Goal: Task Accomplishment & Management: Manage account settings

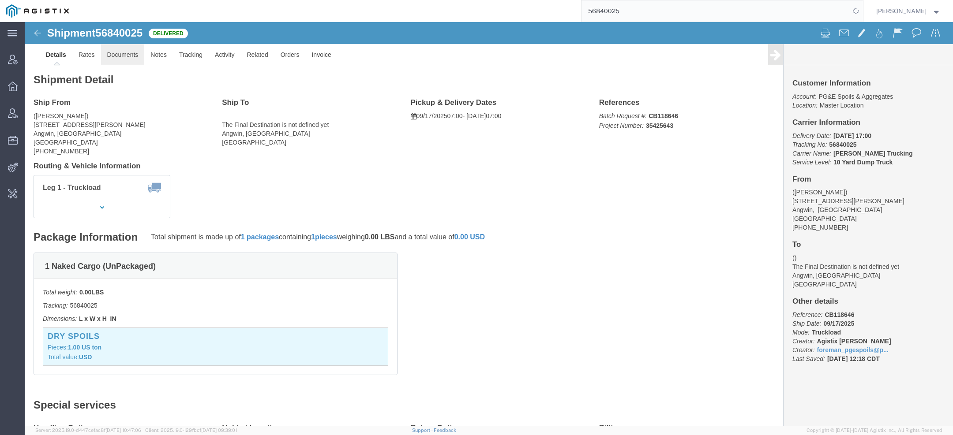
click link "Documents"
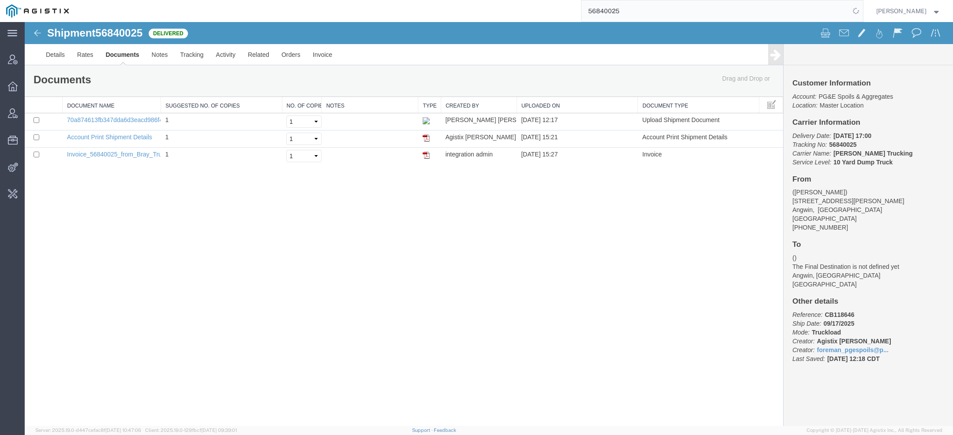
click at [590, 10] on input "56840025" at bounding box center [715, 10] width 268 height 21
click at [590, 15] on input "56840025" at bounding box center [715, 10] width 268 height 21
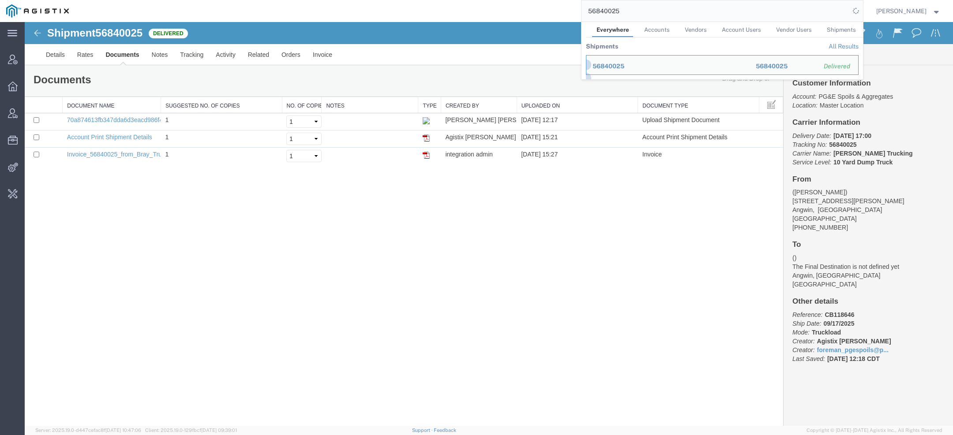
click at [590, 15] on input "56840025" at bounding box center [715, 10] width 268 height 21
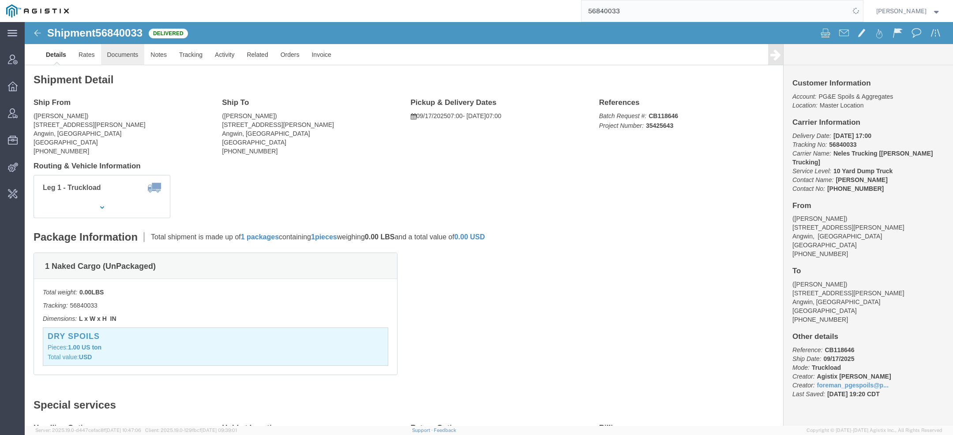
click link "Documents"
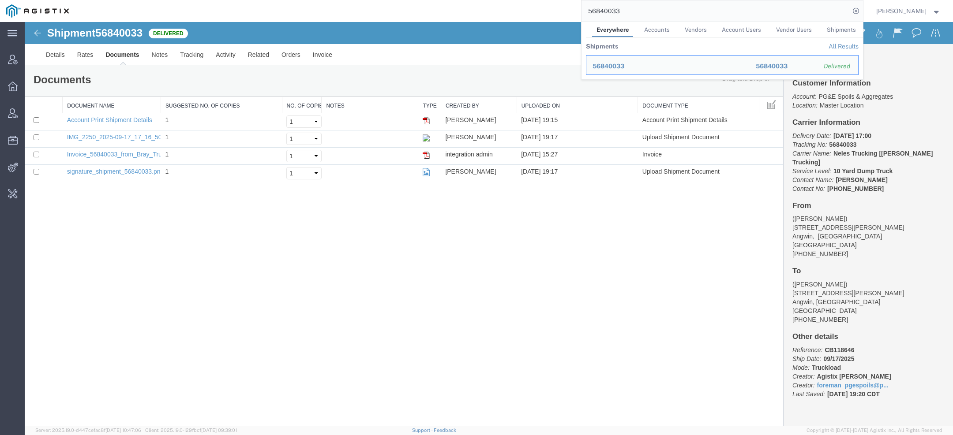
drag, startPoint x: 575, startPoint y: 5, endPoint x: 512, endPoint y: -1, distance: 63.4
click at [512, 0] on html "main_menu Created with Sketch. Collapse Menu Account Manager Overview Vendor Ma…" at bounding box center [476, 217] width 953 height 435
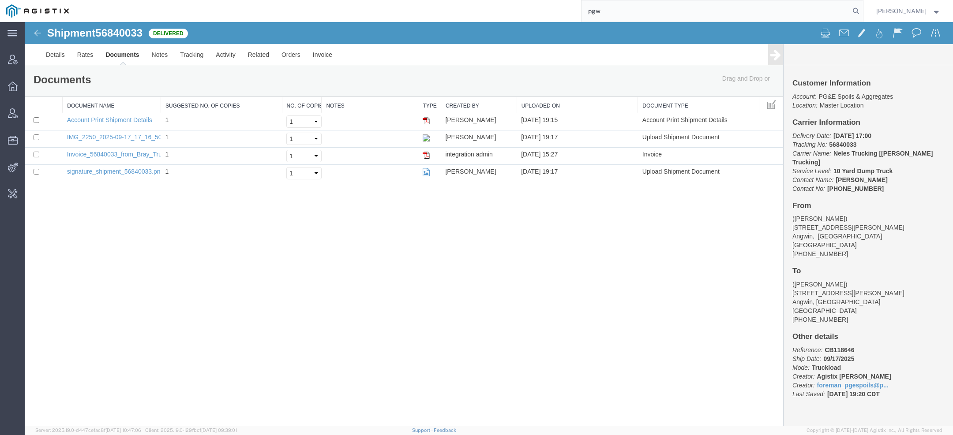
type input "pgw"
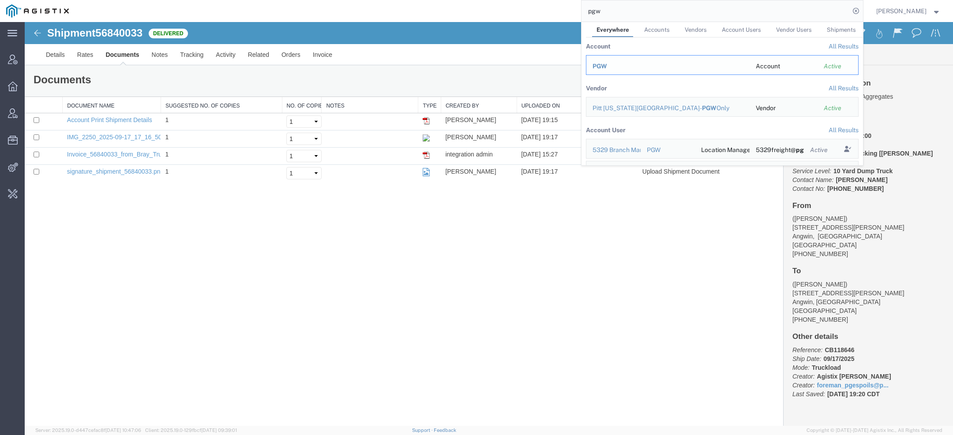
click at [606, 69] on span "PGW" at bounding box center [599, 66] width 15 height 7
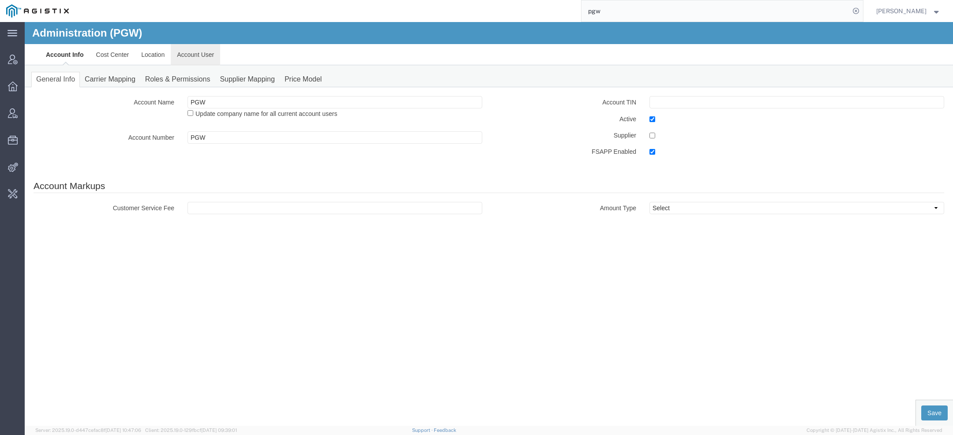
click at [184, 60] on link "Account User" at bounding box center [195, 54] width 49 height 21
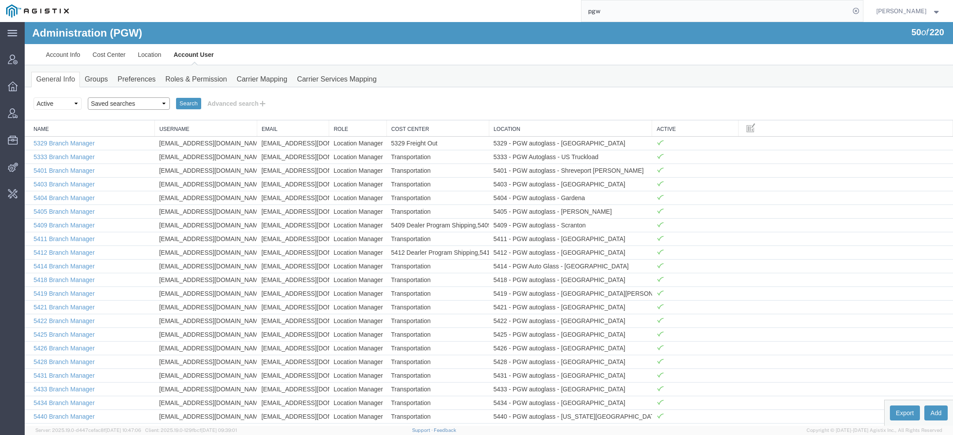
click at [114, 101] on select "Saved searches Exclude Branch Manager Jason Offline user" at bounding box center [129, 103] width 82 height 12
select select "Offline user"
click at [88, 97] on select "Saved searches Exclude Branch Manager Jason Offline user" at bounding box center [129, 103] width 82 height 12
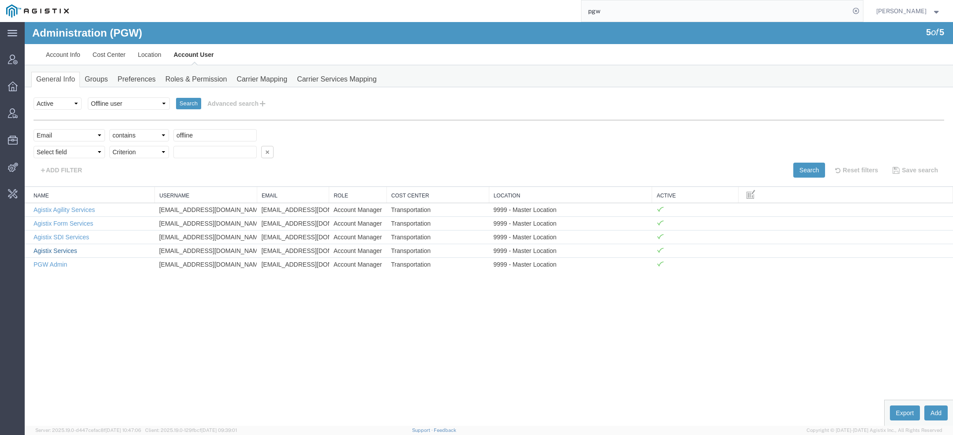
click at [70, 249] on link "Agistix Services" at bounding box center [56, 250] width 44 height 7
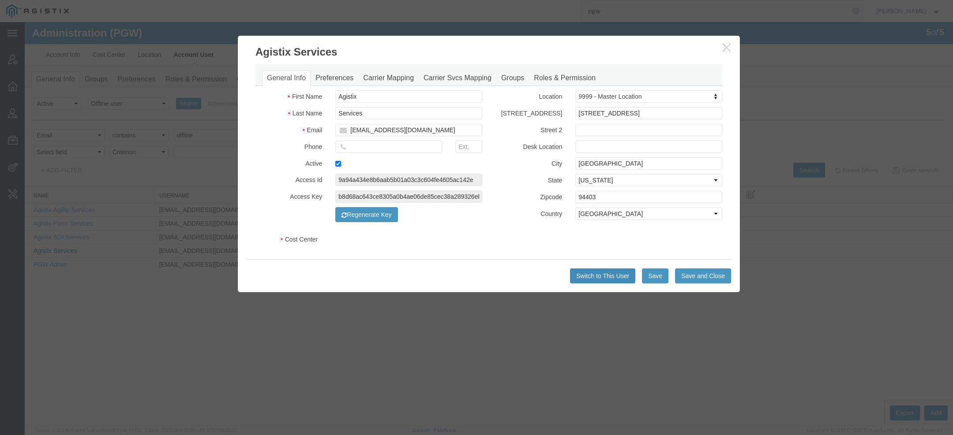
select select "COSTCENTER"
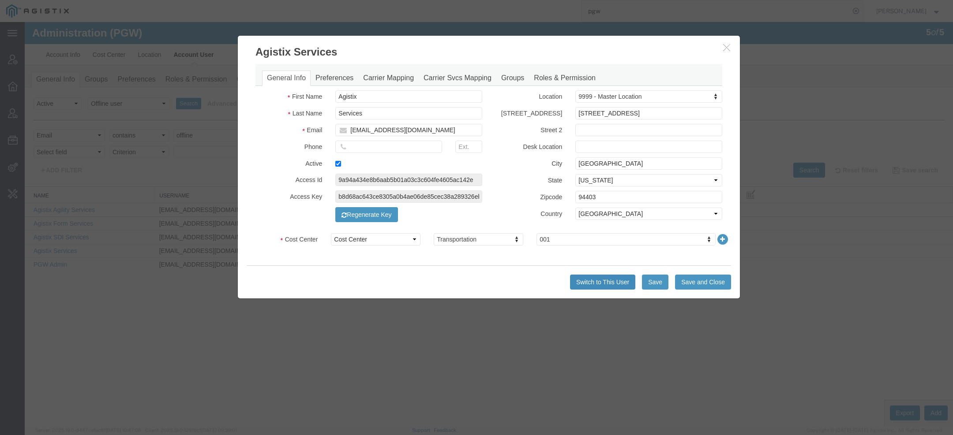
click at [602, 281] on button "Switch to This User" at bounding box center [602, 282] width 65 height 15
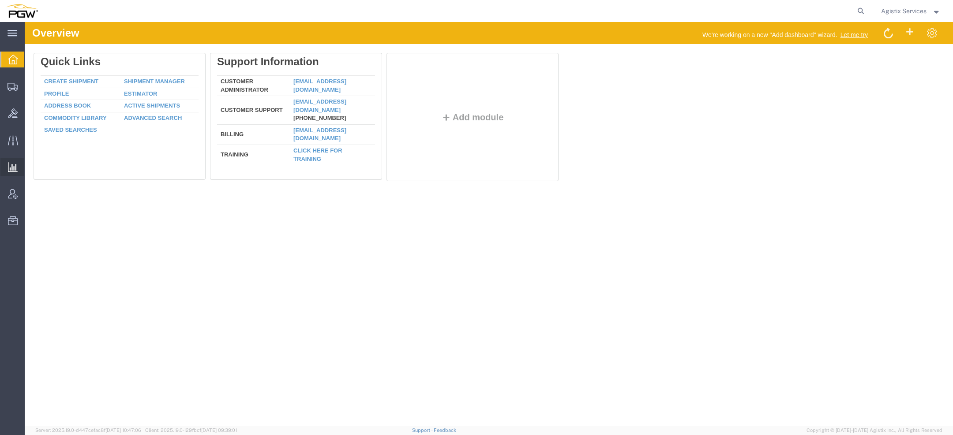
click at [0, 0] on span "Saved Reports" at bounding box center [0, 0] width 0 height 0
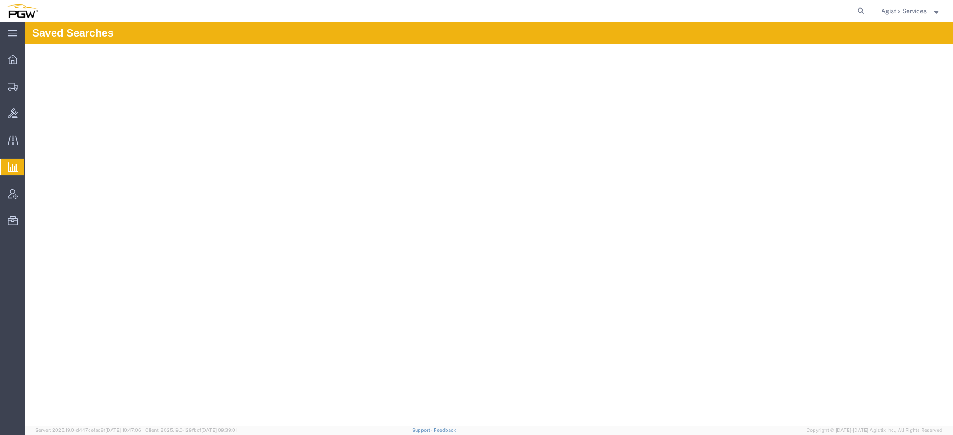
click at [0, 0] on span "Saved Reports" at bounding box center [0, 0] width 0 height 0
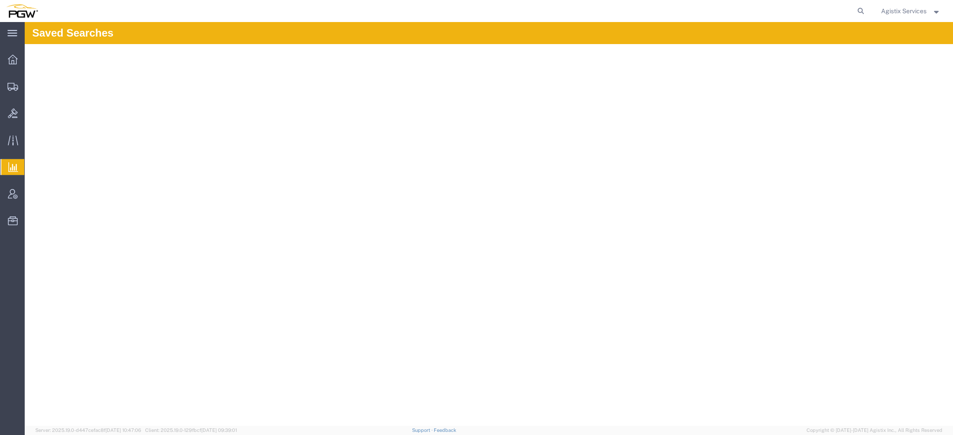
click at [0, 0] on span "Saved Reports" at bounding box center [0, 0] width 0 height 0
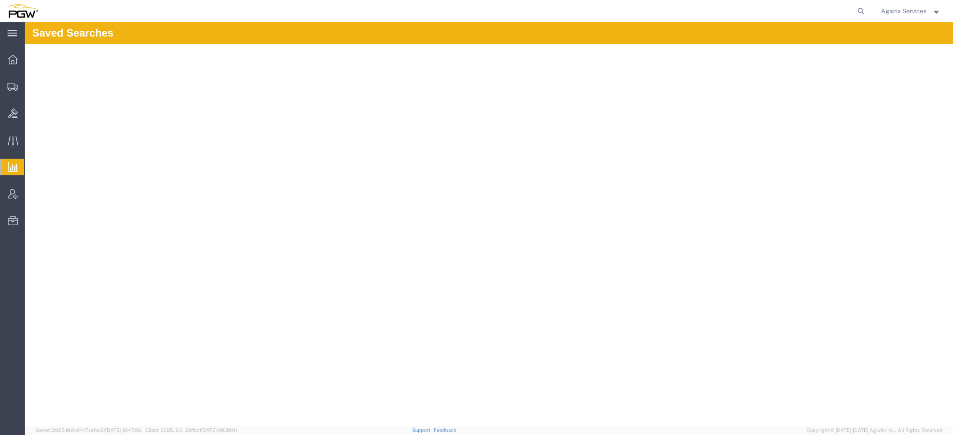
click at [901, 12] on span "Agistix Services" at bounding box center [903, 11] width 45 height 10
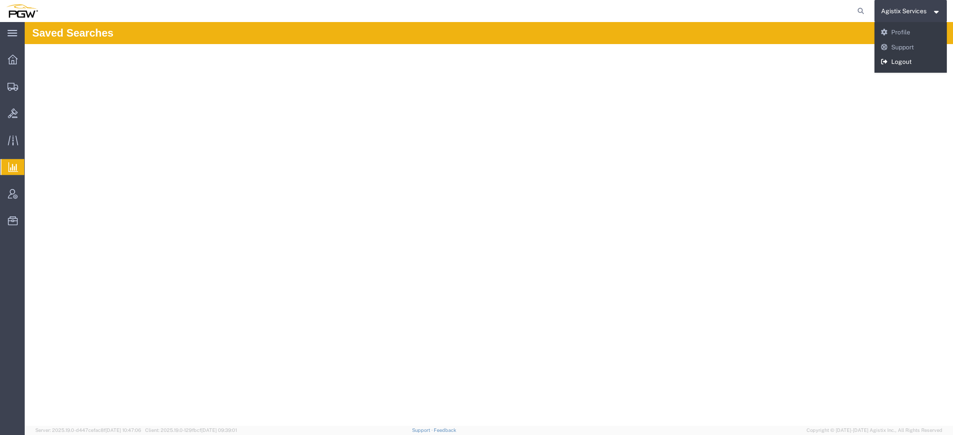
click at [890, 56] on link "Logout" at bounding box center [910, 62] width 73 height 15
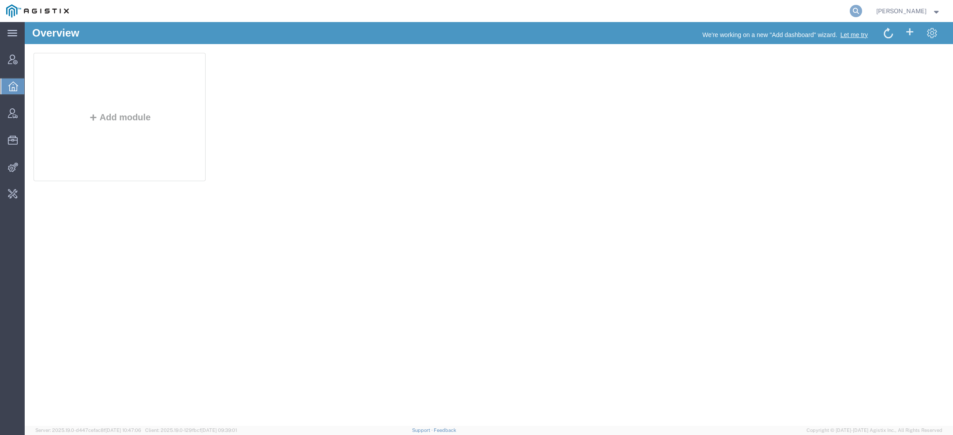
click at [862, 10] on icon at bounding box center [855, 11] width 12 height 12
paste input "[EMAIL_ADDRESS][DOMAIN_NAME]"
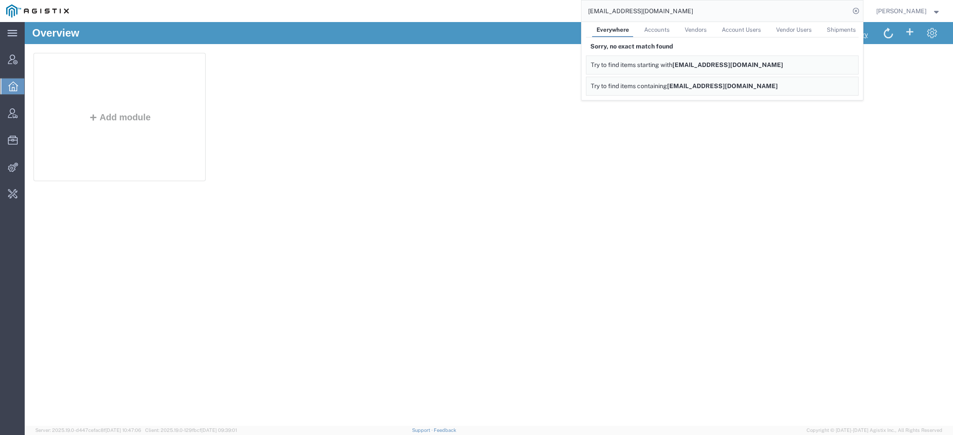
drag, startPoint x: 619, startPoint y: 10, endPoint x: 527, endPoint y: 14, distance: 91.4
click at [529, 14] on div "[EMAIL_ADDRESS][DOMAIN_NAME] Everywhere Accounts Vendors Account Users Vendor U…" at bounding box center [469, 11] width 788 height 22
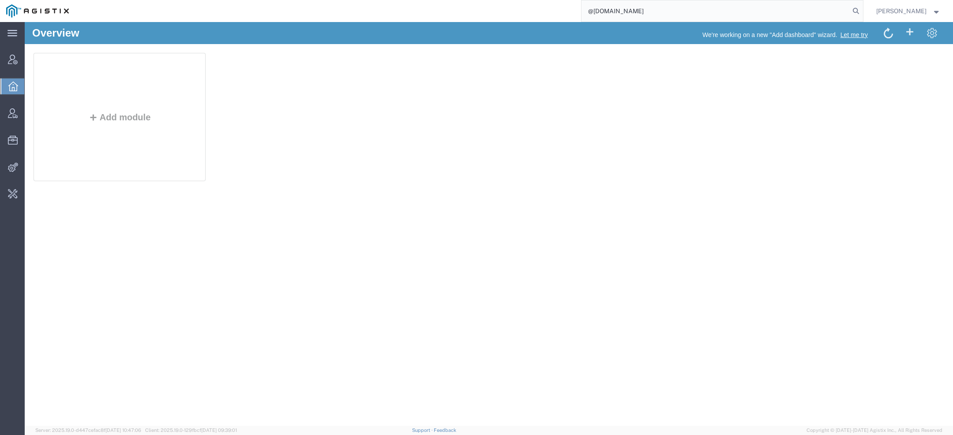
type input "@[DOMAIN_NAME]"
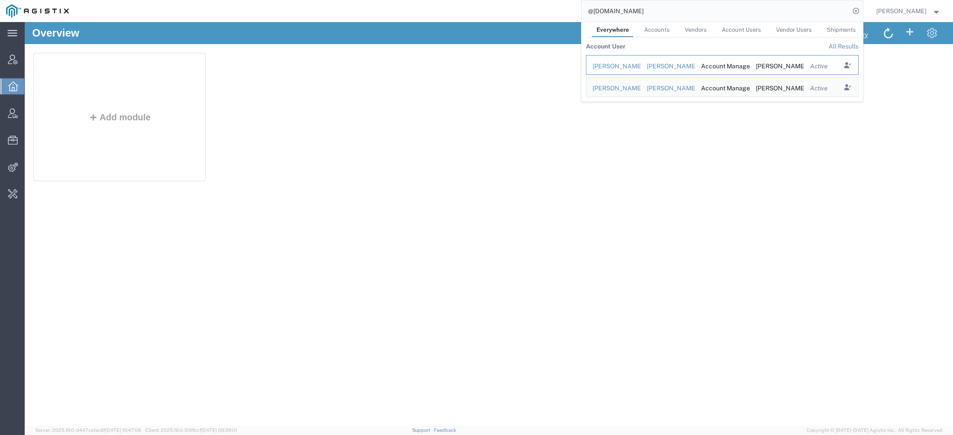
click at [604, 67] on div "[PERSON_NAME]" at bounding box center [613, 66] width 42 height 9
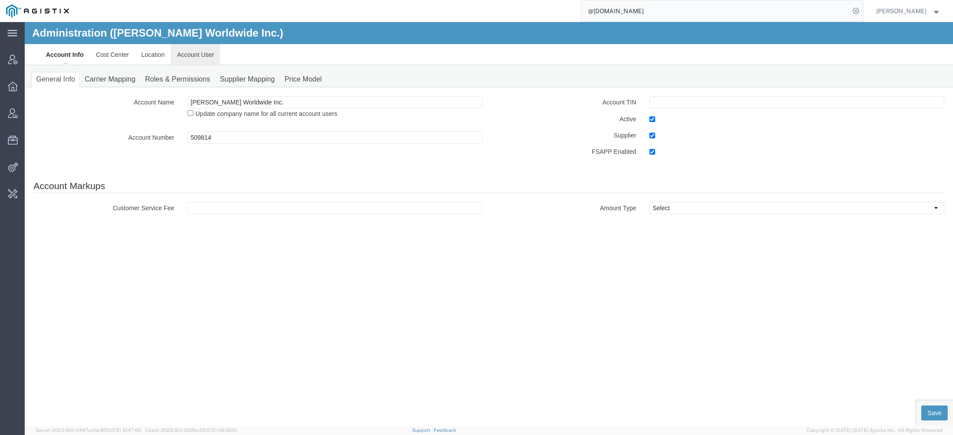
click at [208, 58] on link "Account User" at bounding box center [195, 54] width 49 height 21
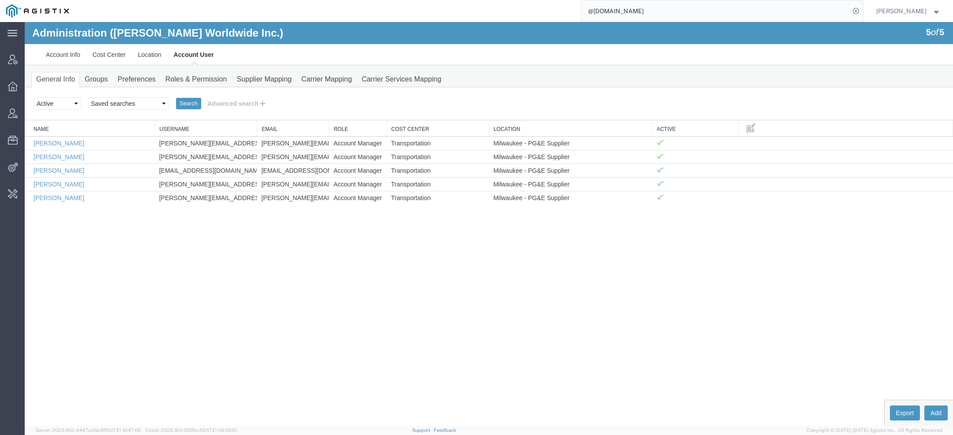
click at [25, 22] on link "Clone" at bounding box center [25, 22] width 0 height 0
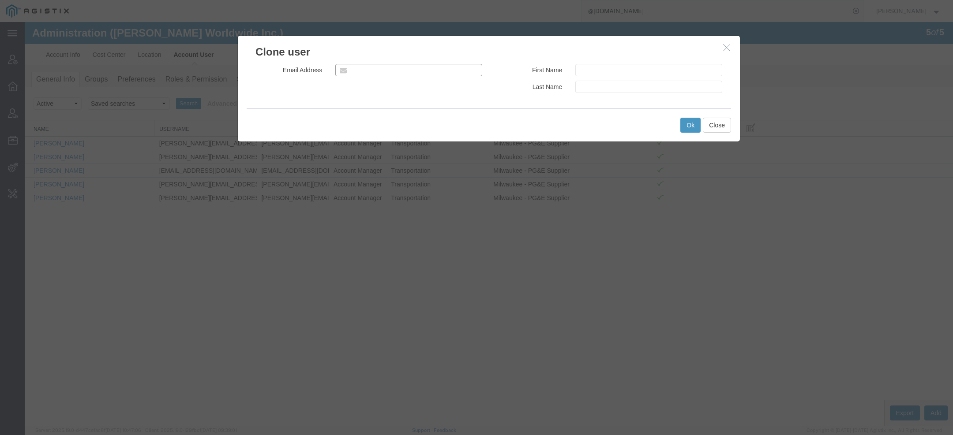
click at [419, 70] on input "email" at bounding box center [408, 70] width 147 height 12
paste input "[EMAIL_ADDRESS][DOMAIN_NAME]"
click at [356, 69] on input "[EMAIL_ADDRESS][DOMAIN_NAME]" at bounding box center [408, 70] width 147 height 12
type input "[EMAIL_ADDRESS][DOMAIN_NAME]"
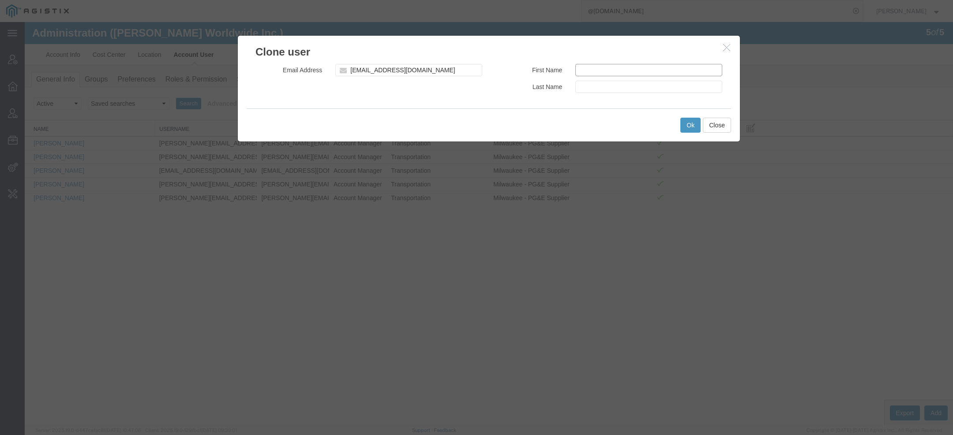
click at [631, 70] on input "text" at bounding box center [648, 70] width 147 height 12
paste input "arely_lopez"
click at [582, 69] on input "[PERSON_NAME]" at bounding box center [648, 70] width 147 height 12
type input "[PERSON_NAME]"
click at [596, 89] on input "text" at bounding box center [648, 87] width 147 height 12
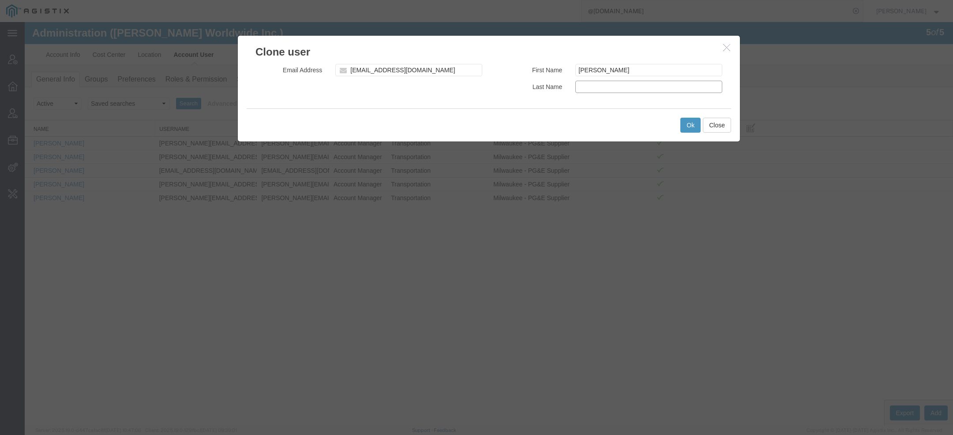
paste input "arely_lopez"
drag, startPoint x: 596, startPoint y: 89, endPoint x: 512, endPoint y: 89, distance: 83.8
click at [512, 89] on div "Last Name arely_lopez" at bounding box center [609, 87] width 240 height 12
type input "[PERSON_NAME]"
click at [690, 127] on button "Ok" at bounding box center [690, 125] width 20 height 15
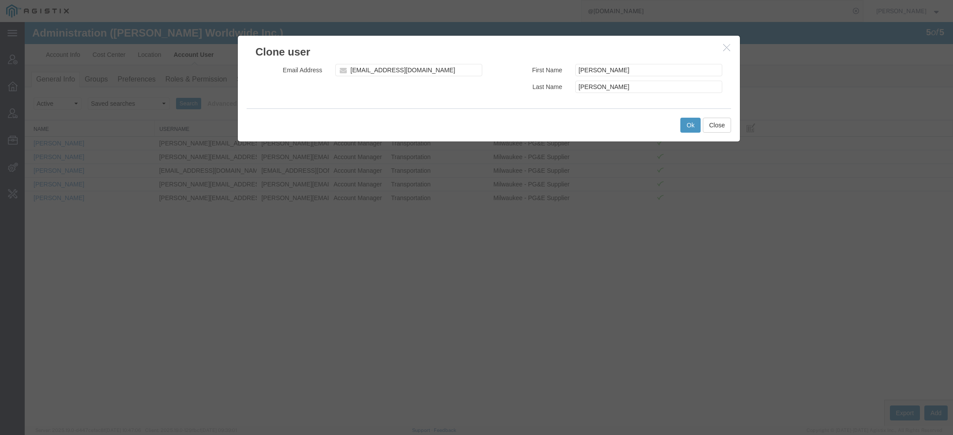
select select "COSTCENTER"
select select "11084"
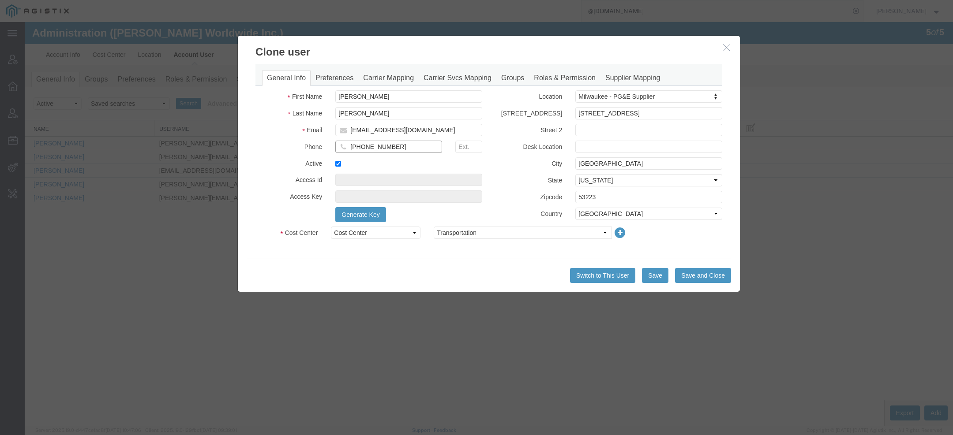
drag, startPoint x: 408, startPoint y: 146, endPoint x: 123, endPoint y: 111, distance: 286.6
click at [123, 111] on div "Clone user General Info Preferences Carrier Mapping Carrier Svcs Mapping Groups…" at bounding box center [489, 224] width 928 height 404
click at [657, 279] on button "Save" at bounding box center [655, 275] width 26 height 15
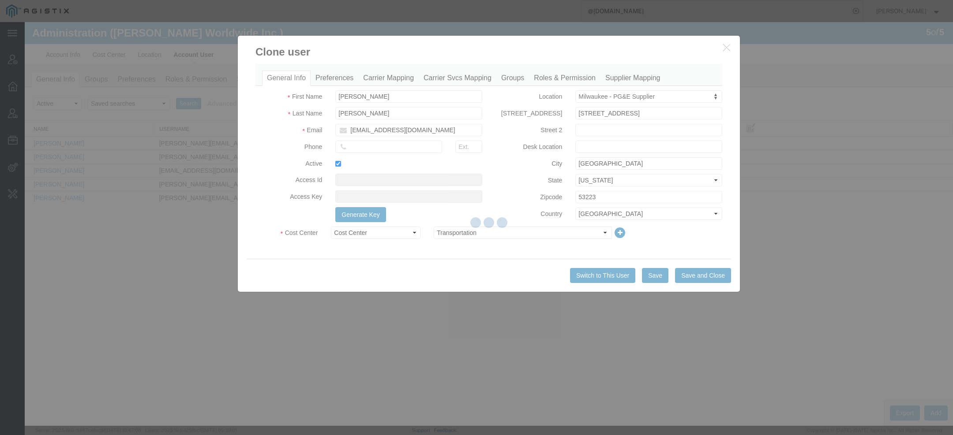
select select "COSTCENTER"
select select "11084"
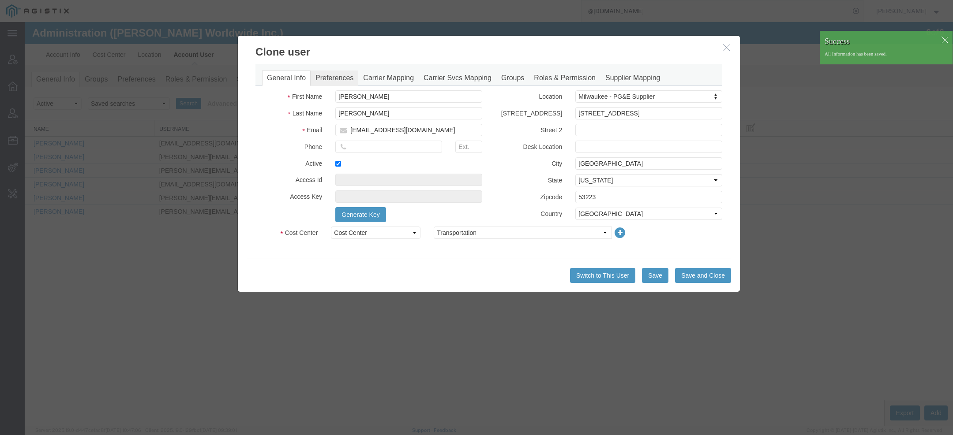
click at [329, 75] on link "Preferences" at bounding box center [334, 78] width 48 height 15
select select
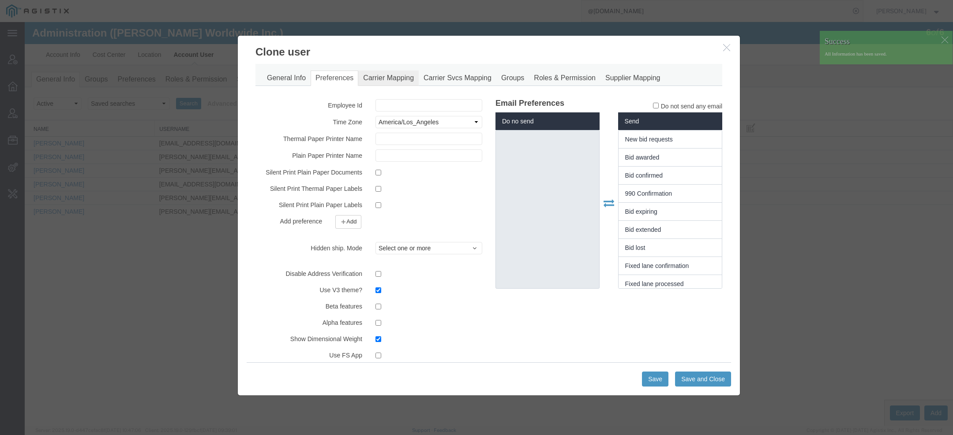
click at [406, 82] on link "Carrier Mapping" at bounding box center [388, 78] width 60 height 15
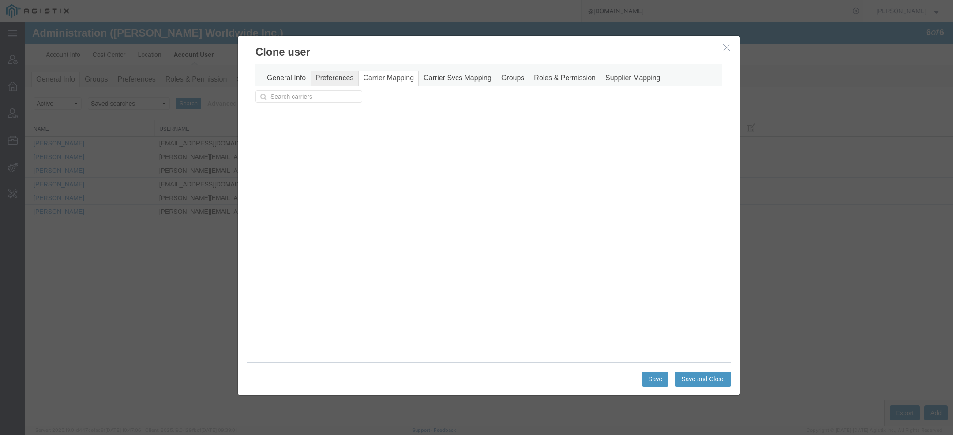
click at [320, 80] on link "Preferences" at bounding box center [334, 78] width 48 height 15
select select
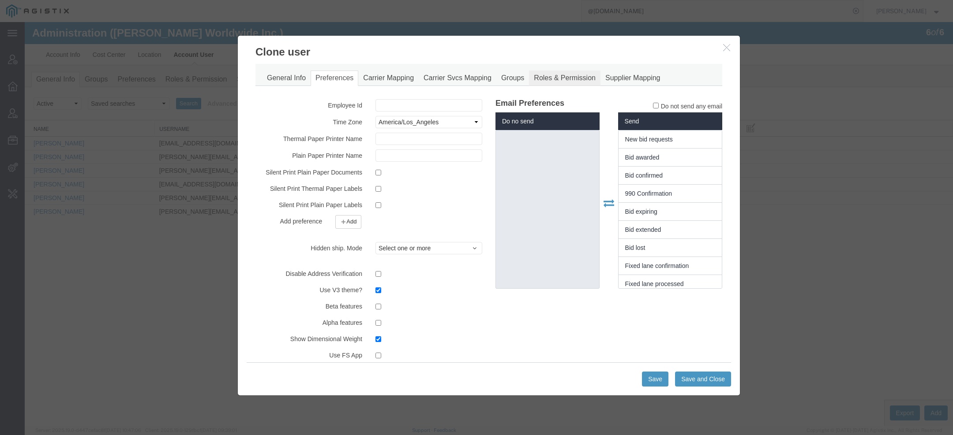
click at [563, 77] on link "Roles & Permission" at bounding box center [564, 78] width 71 height 15
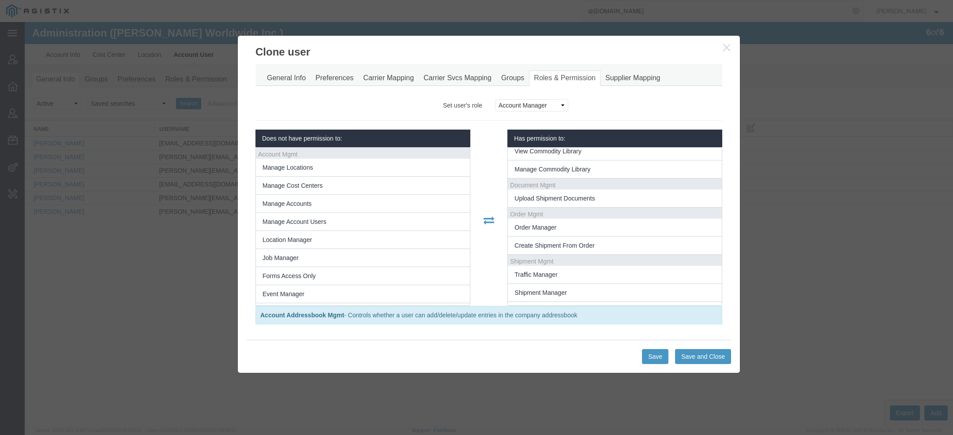
scroll to position [103, 0]
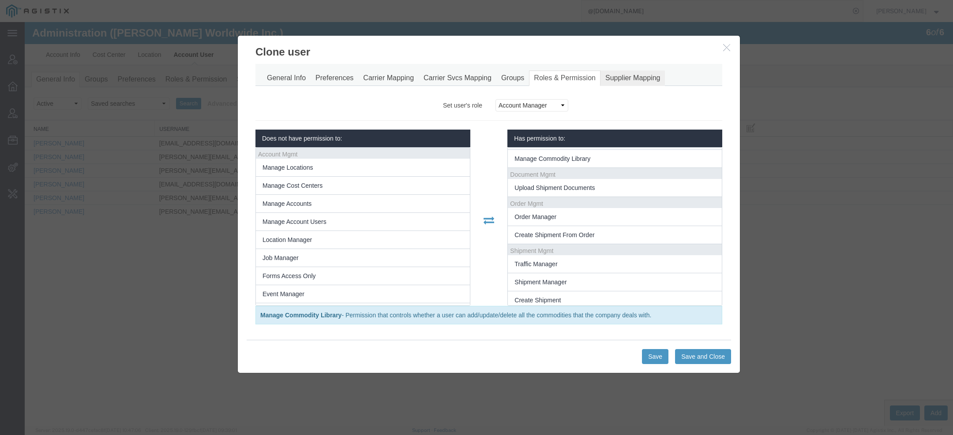
click at [617, 77] on link "Supplier Mapping" at bounding box center [632, 78] width 65 height 15
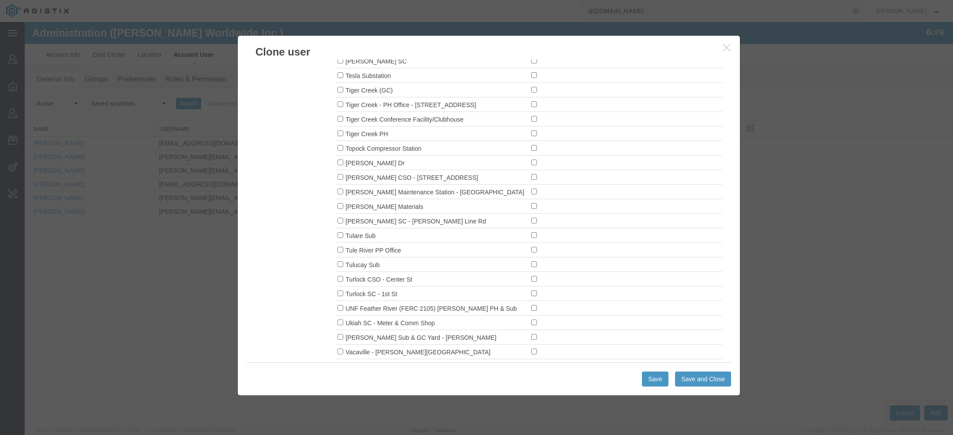
scroll to position [7004, 0]
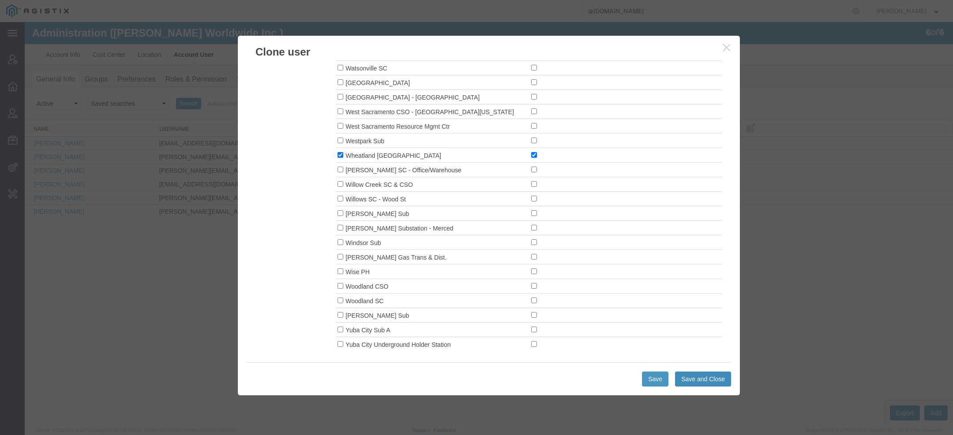
click at [688, 381] on button "Save and Close" at bounding box center [703, 379] width 56 height 15
